Goal: Check status: Check status

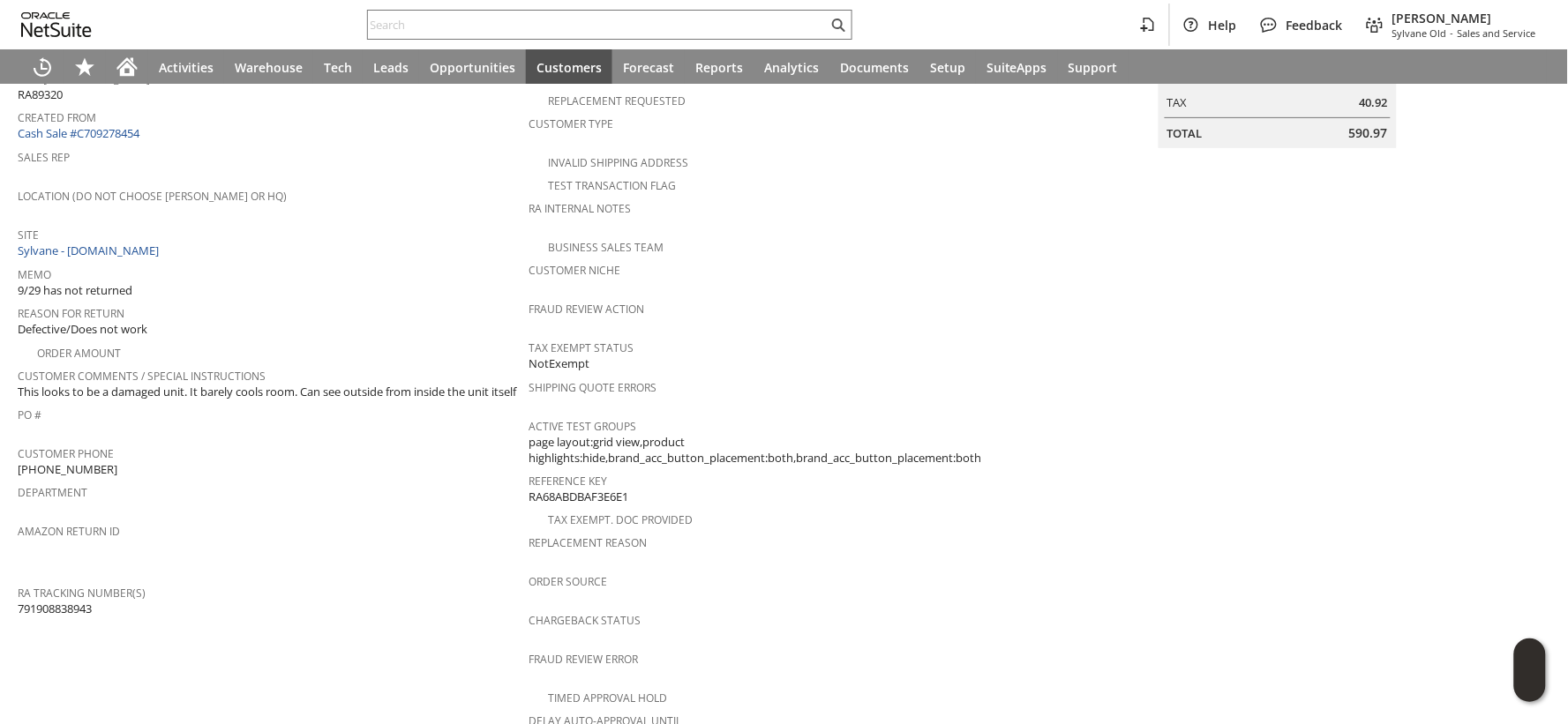
scroll to position [196, 0]
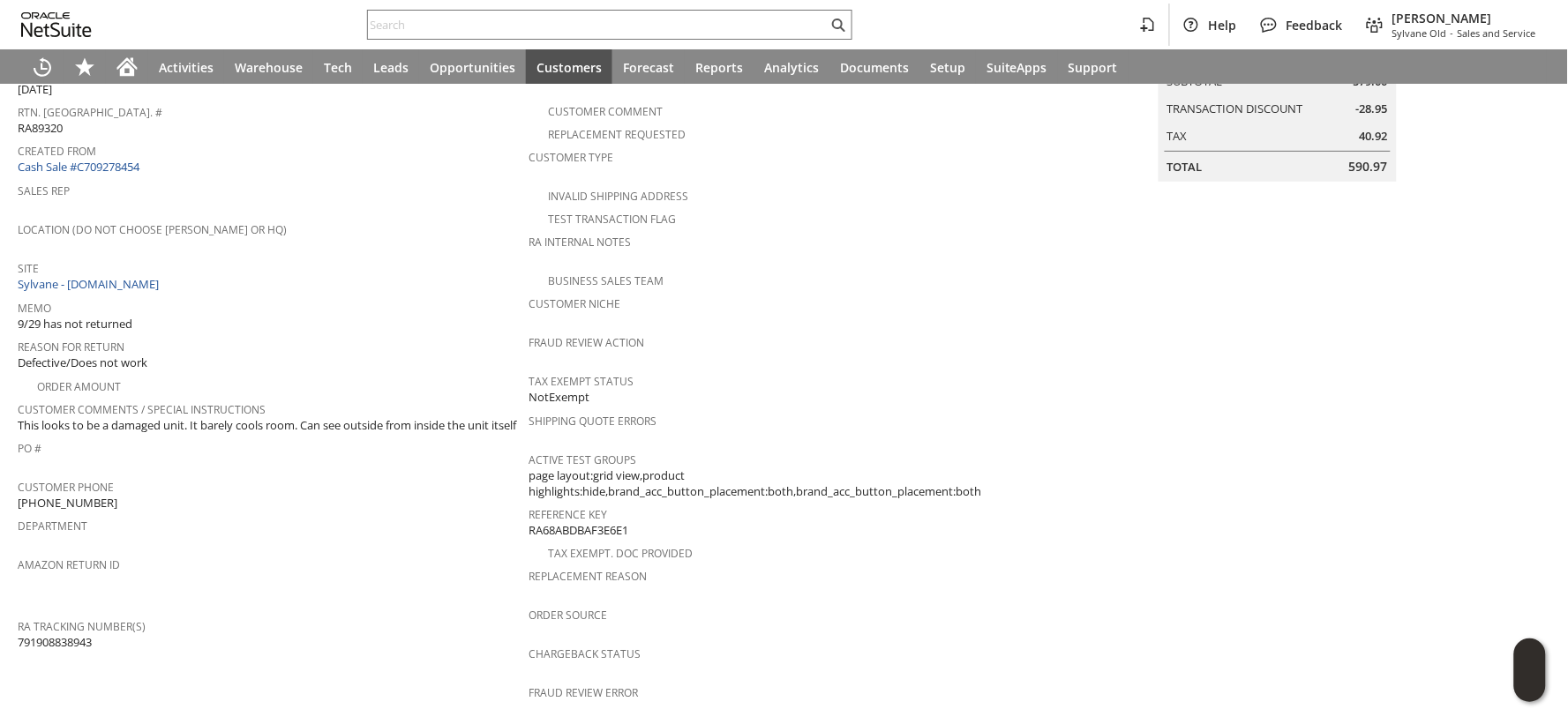
click at [74, 635] on span "791908838943" at bounding box center [54, 642] width 74 height 16
copy span "791908838943"
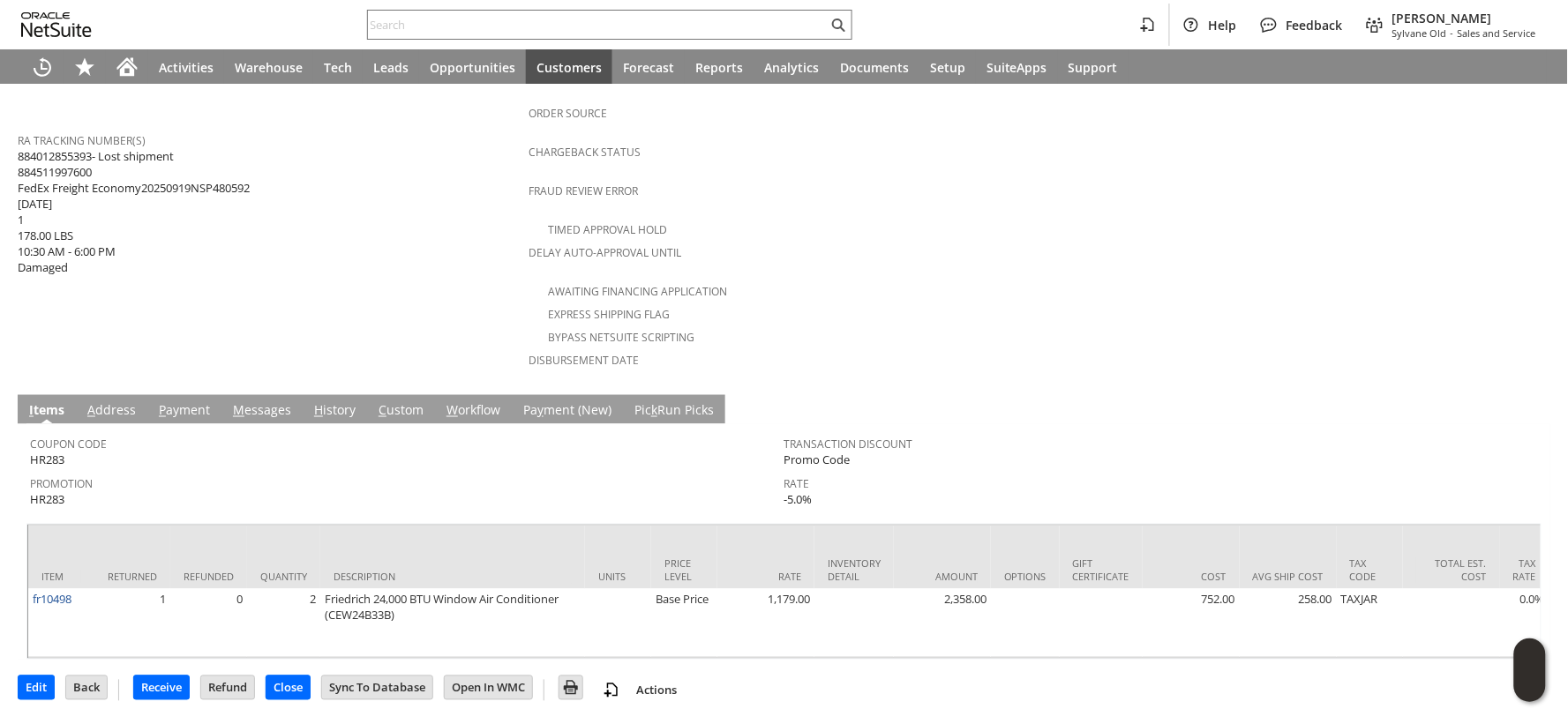
scroll to position [588, 0]
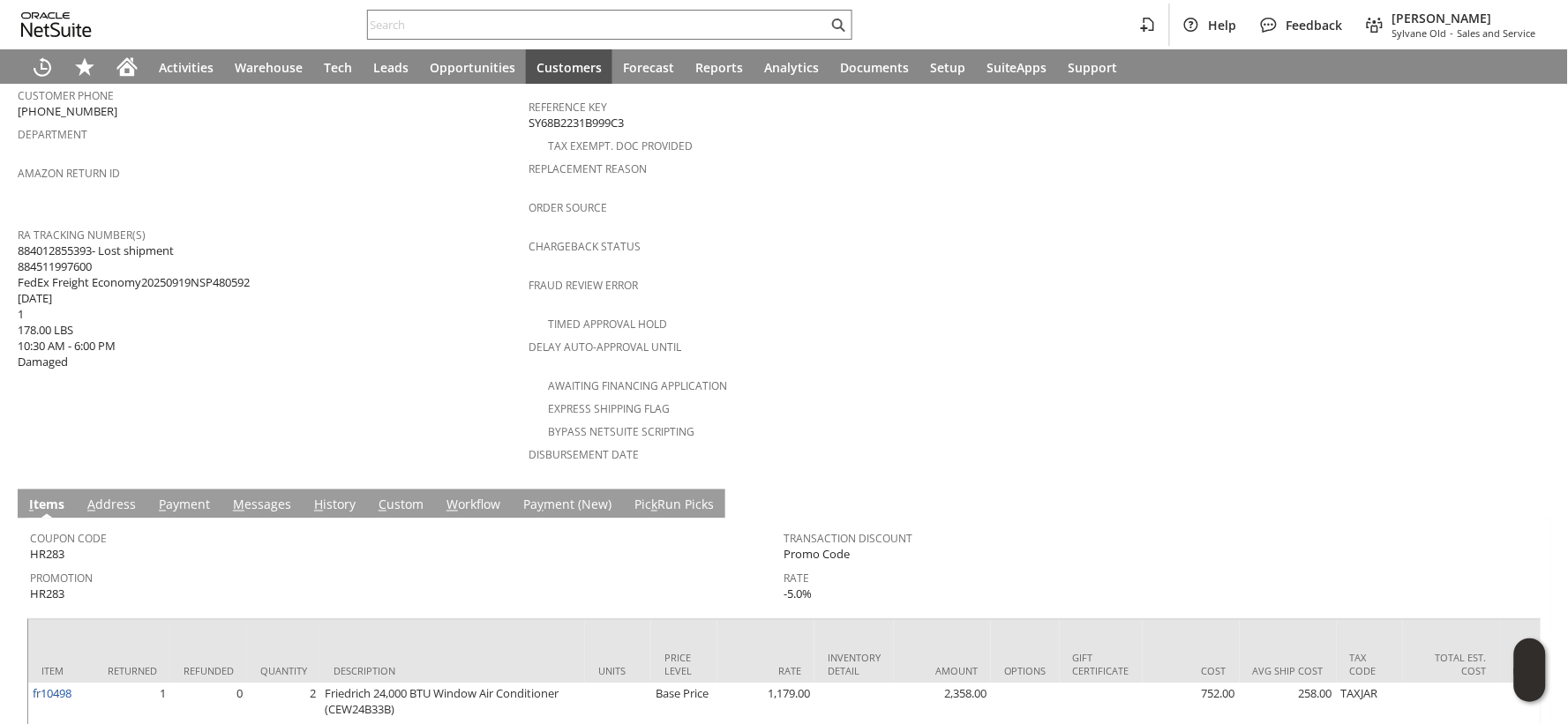
click at [65, 243] on span "884012855393- Lost shipment 884511997600 FedEx Freight Economy20250919NSP480592…" at bounding box center [134, 306] width 233 height 128
click at [64, 243] on span "884012855393- Lost shipment 884511997600 FedEx Freight Economy20250919NSP480592…" at bounding box center [134, 306] width 233 height 128
copy span "884012855393"
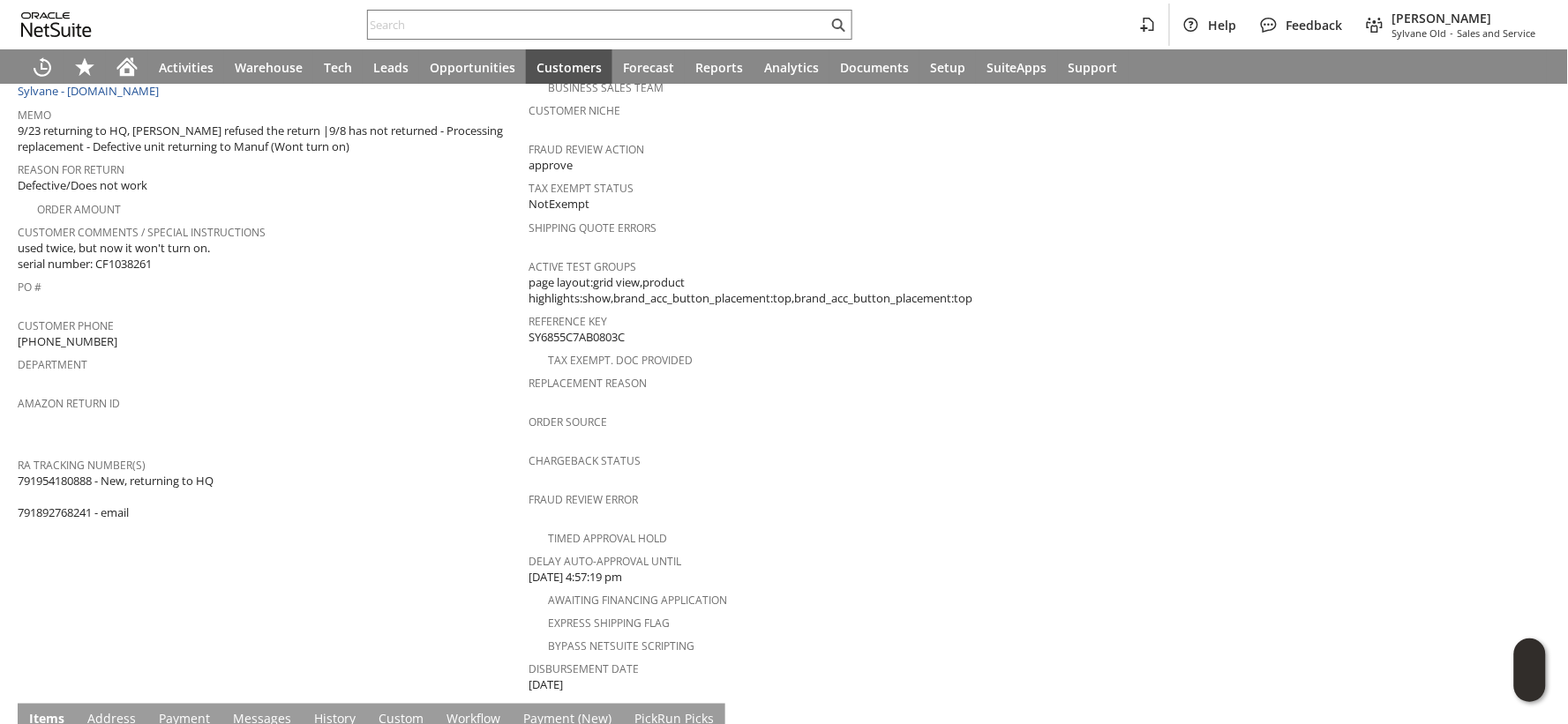
scroll to position [313, 0]
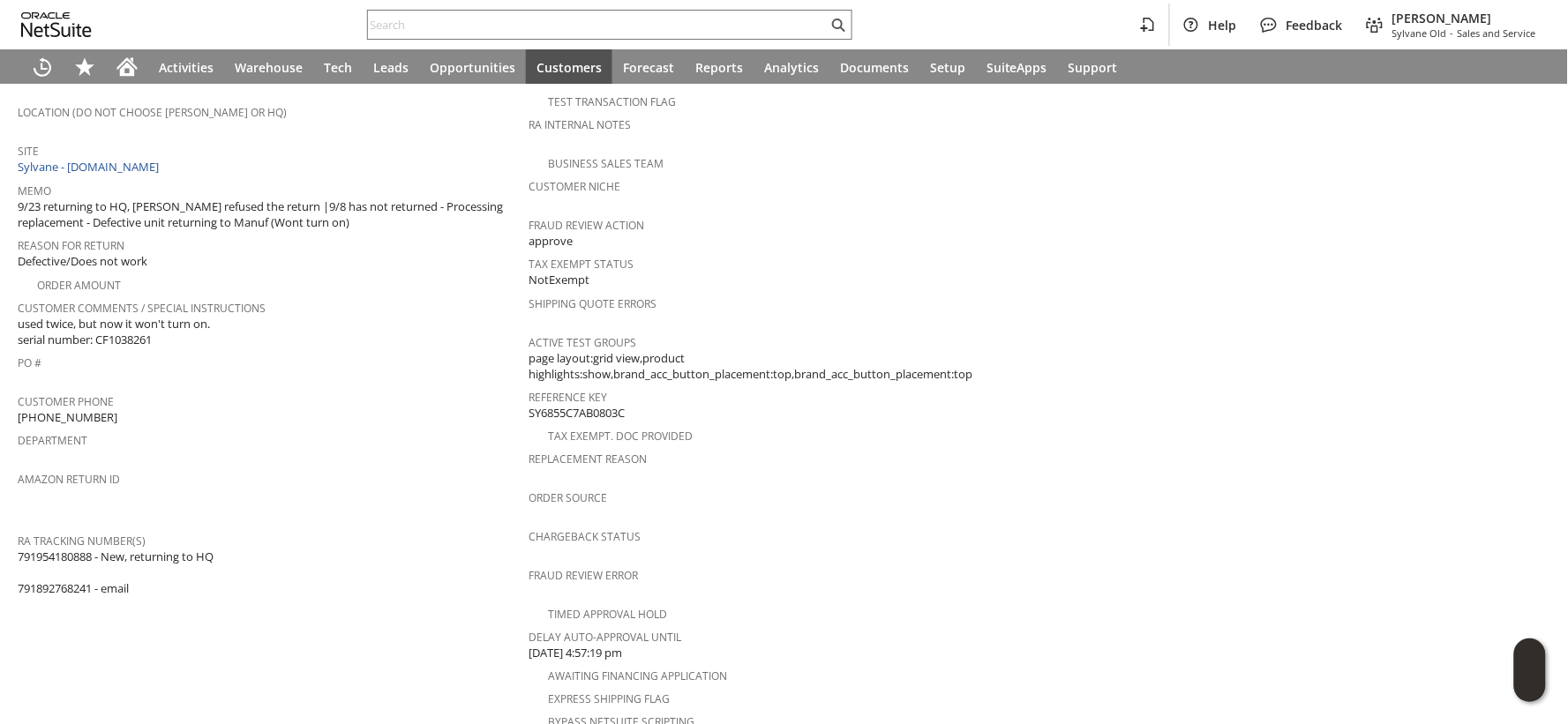
click at [64, 548] on span "791954180888 - New, returning to HQ 791892768241 - email" at bounding box center [115, 572] width 196 height 49
copy span "791954180888"
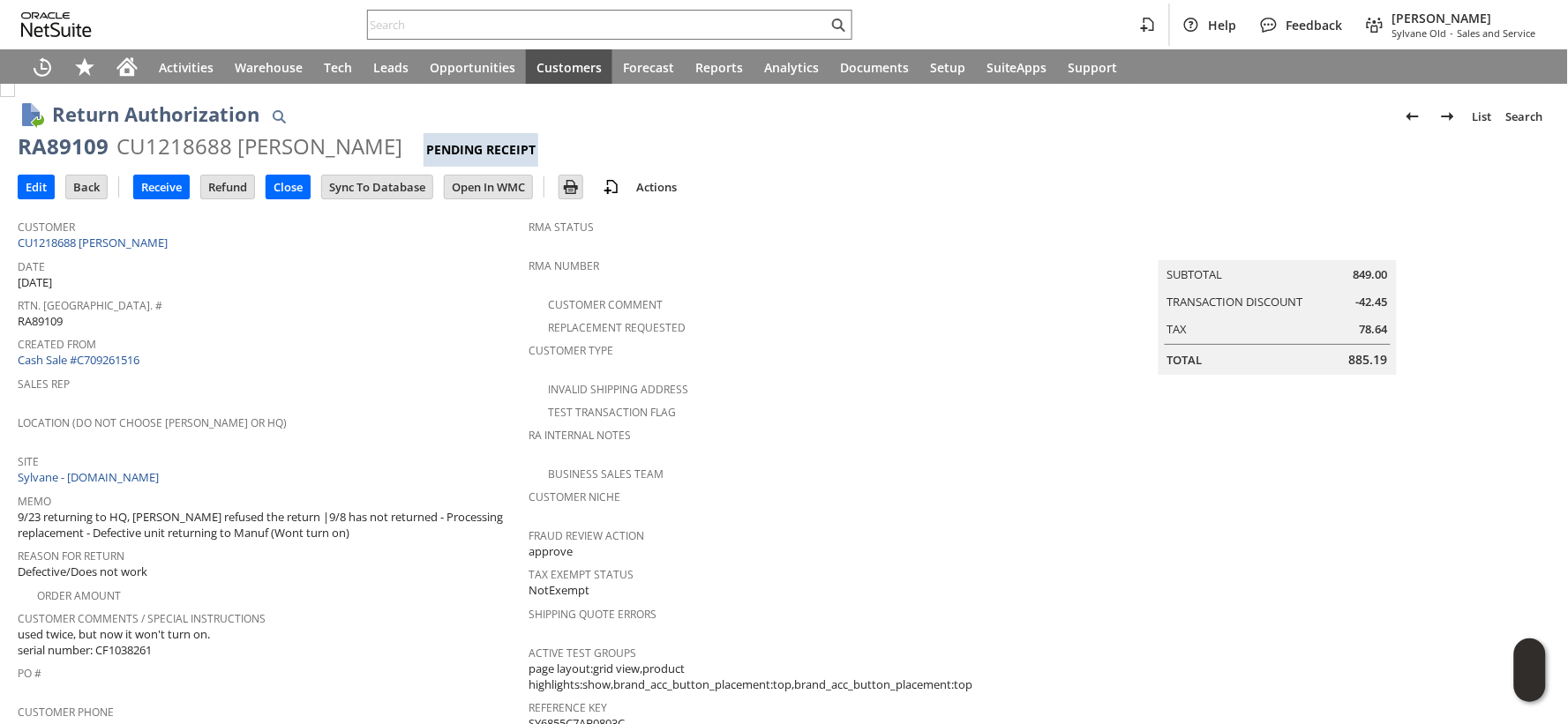
scroll to position [0, 0]
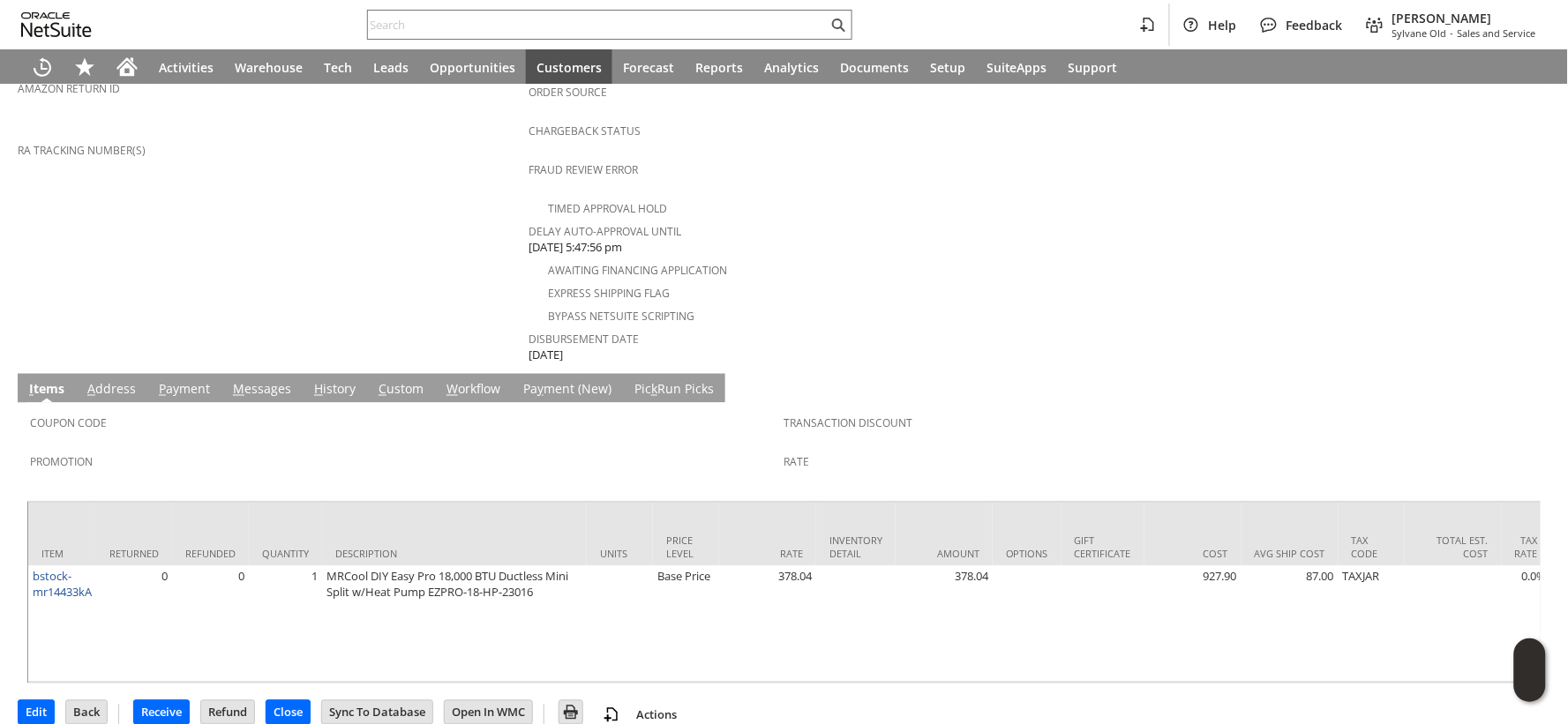
scroll to position [721, 0]
click at [333, 380] on link "H istory" at bounding box center [334, 390] width 50 height 19
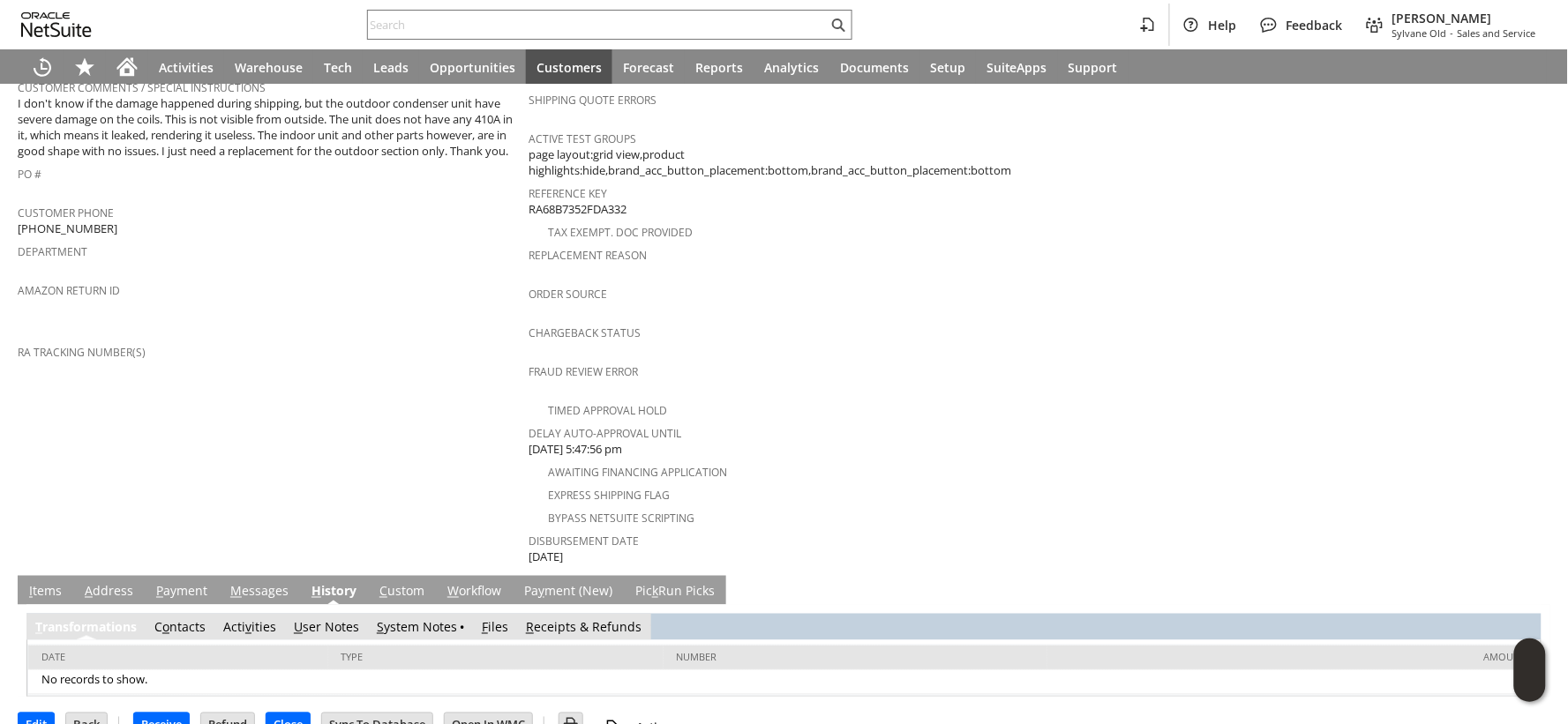
scroll to position [0, 0]
click at [422, 619] on link "S ystem Notes" at bounding box center [417, 627] width 81 height 16
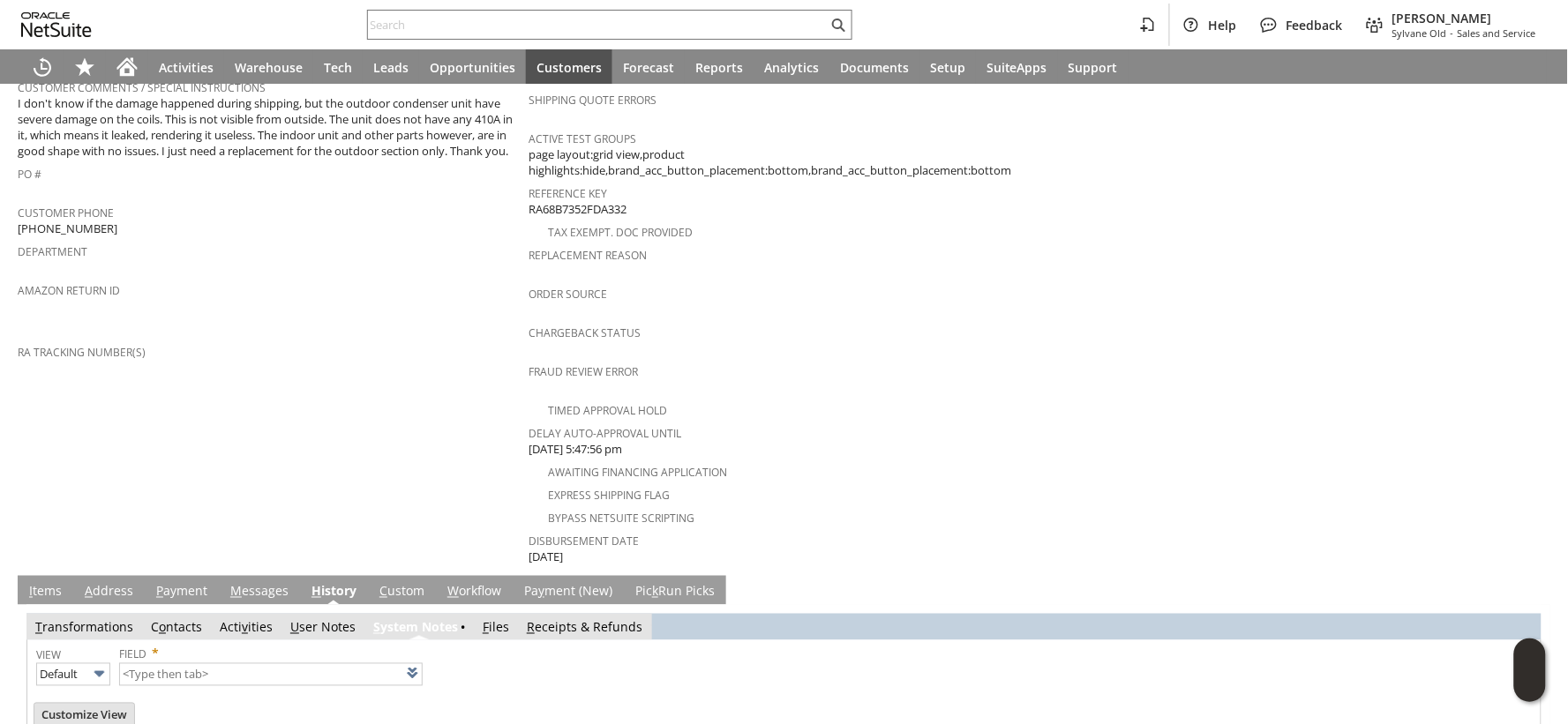
scroll to position [579, 0]
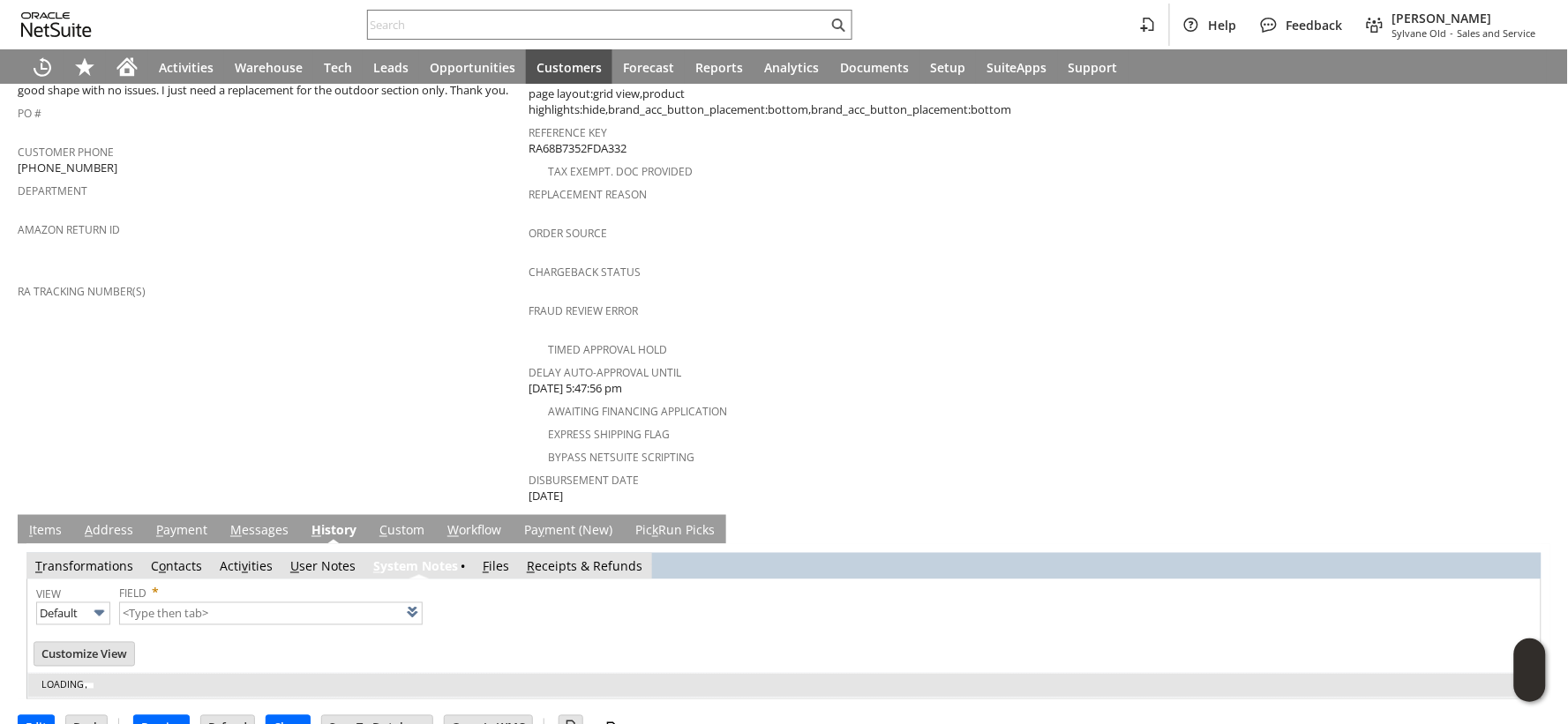
type input "1 to 25 of 80"
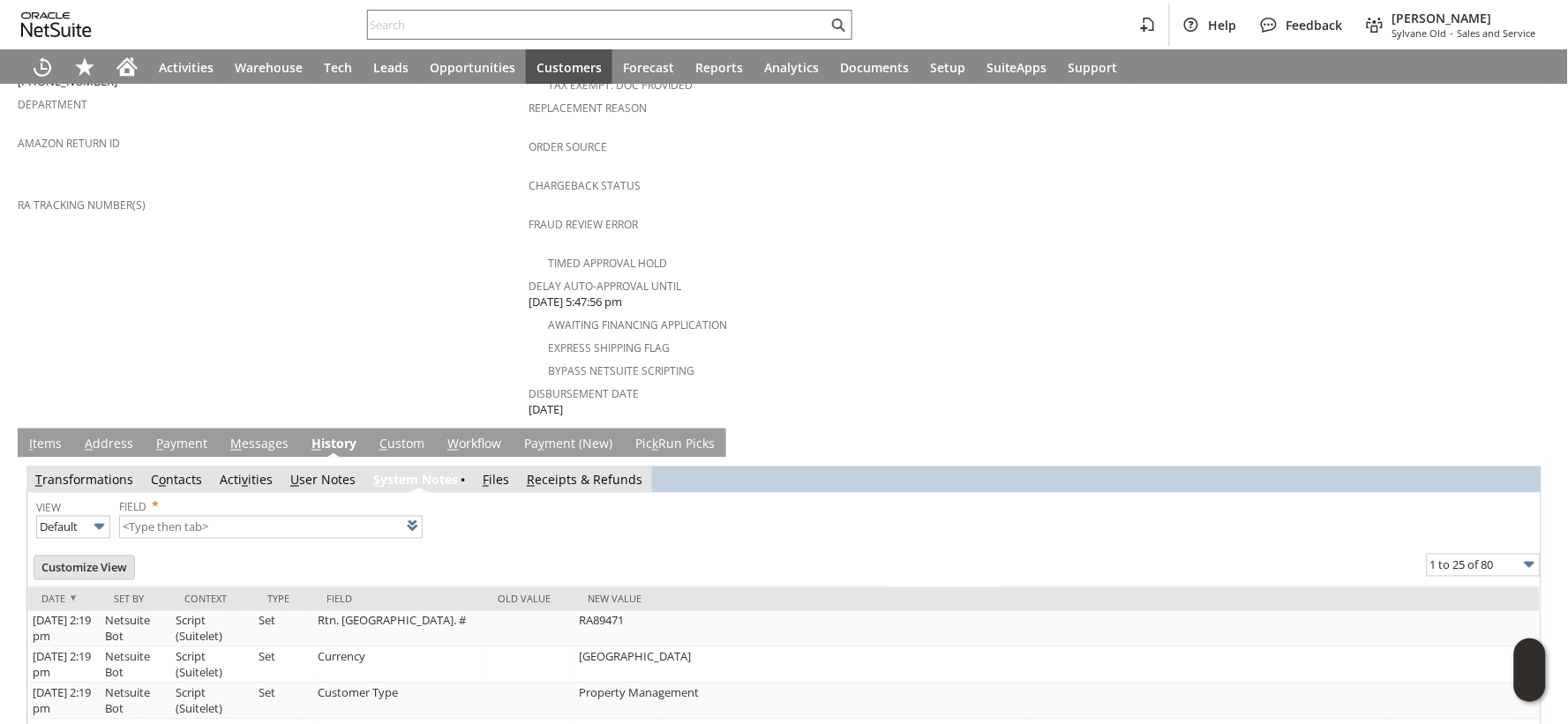
scroll to position [686, 0]
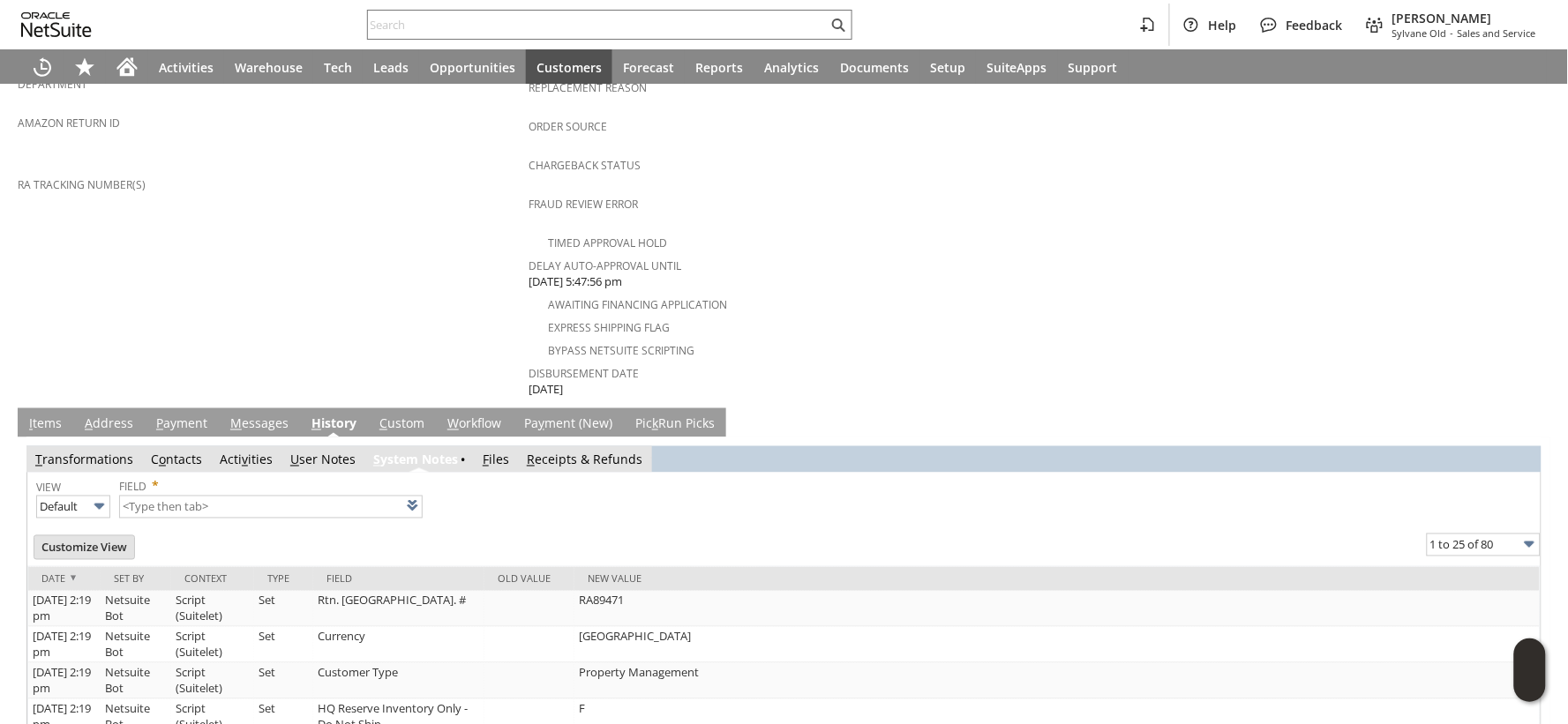
click at [38, 416] on link "I tems" at bounding box center [45, 425] width 41 height 19
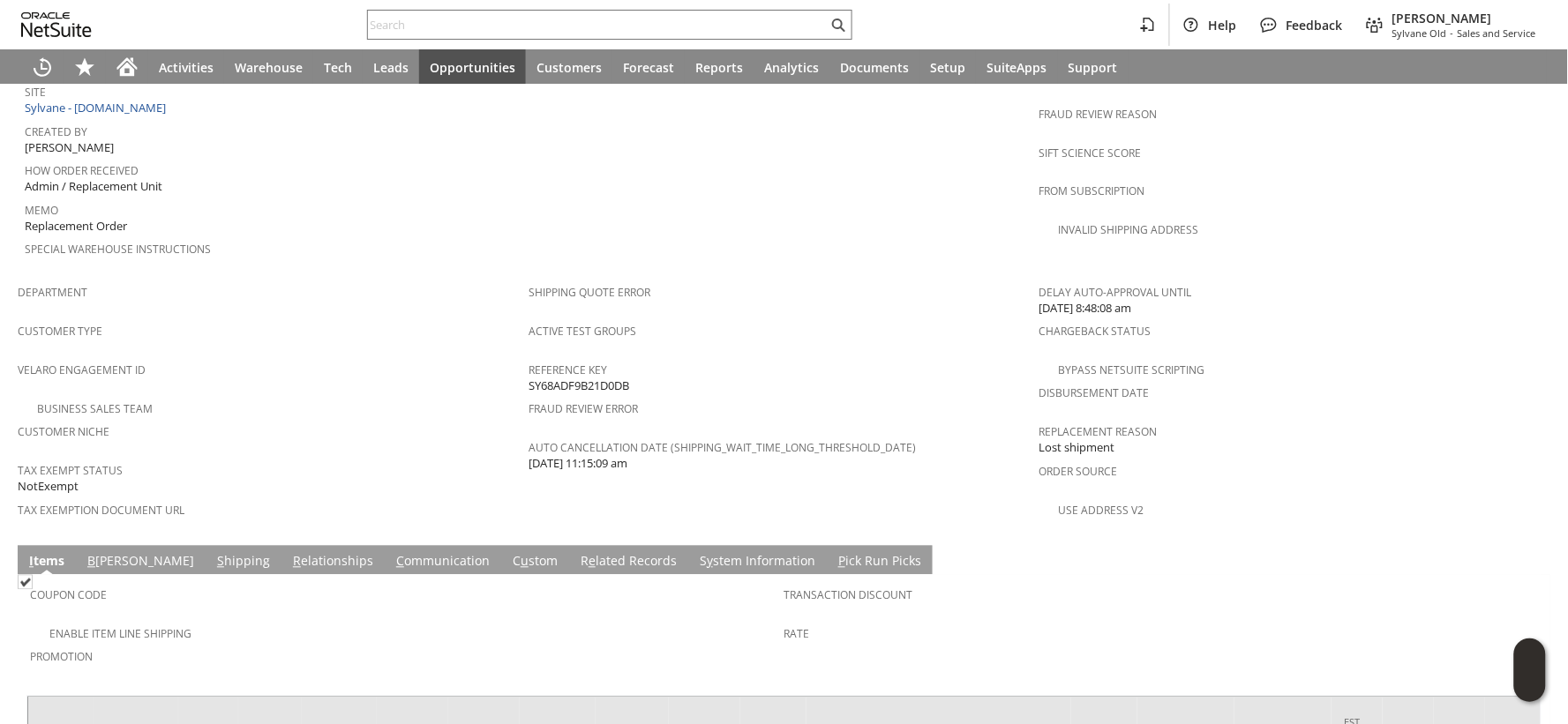
scroll to position [1104, 0]
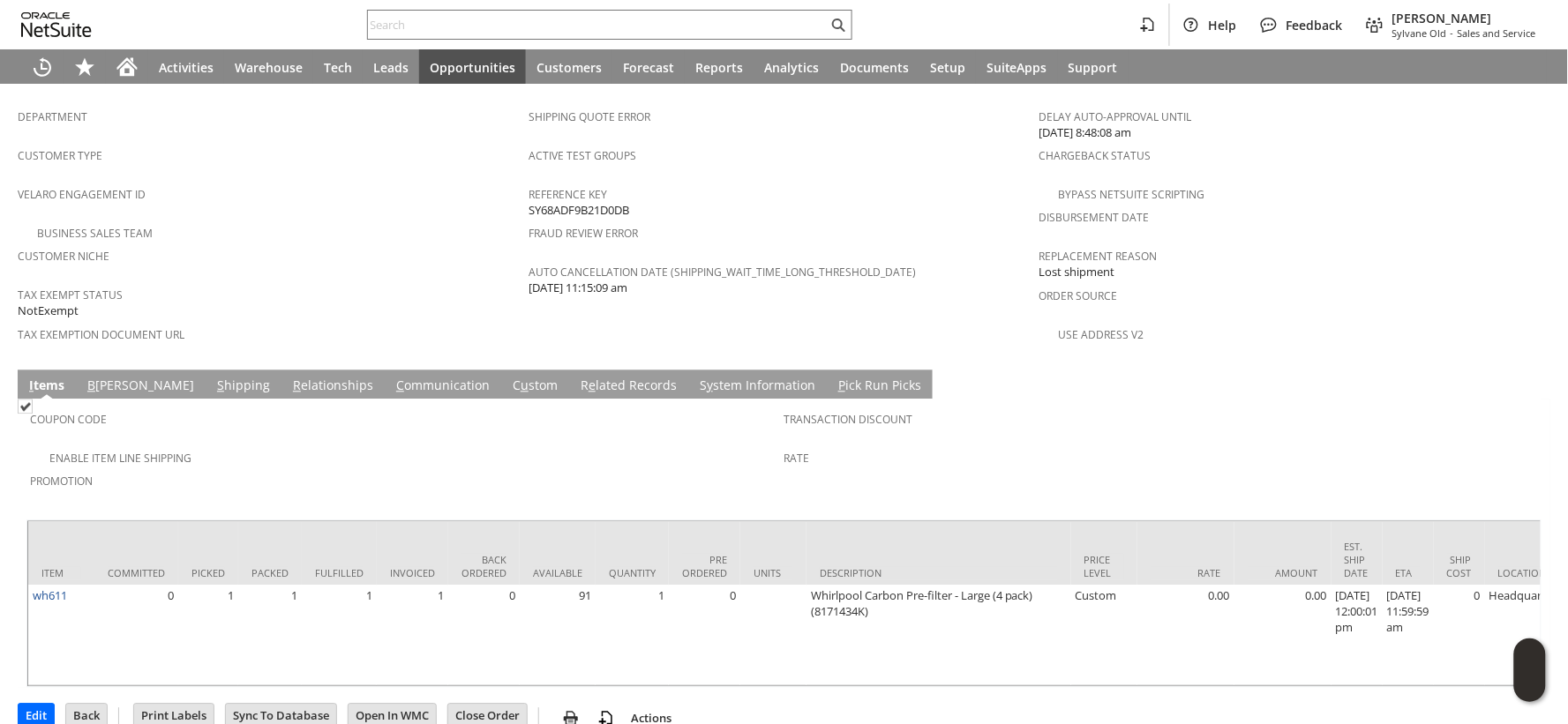
click at [108, 376] on link "B illing" at bounding box center [140, 386] width 115 height 19
